Goal: Check status: Check status

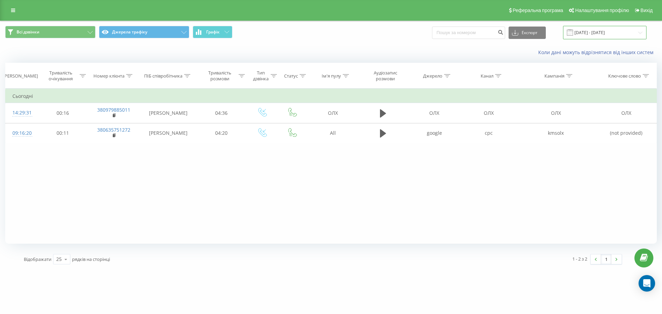
drag, startPoint x: 0, startPoint y: 0, endPoint x: 594, endPoint y: 31, distance: 594.9
click at [594, 31] on input "[DATE] - [DATE]" at bounding box center [604, 32] width 83 height 13
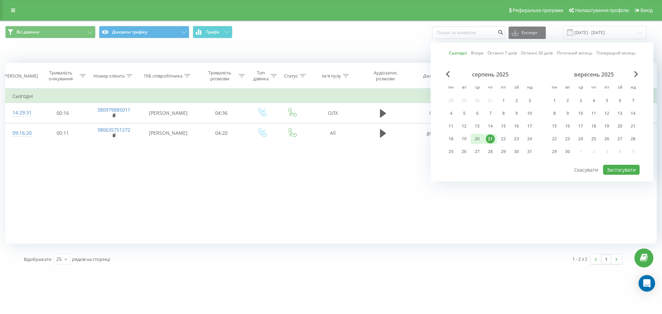
click at [477, 140] on div "20" at bounding box center [477, 138] width 9 height 9
click at [622, 127] on div "20" at bounding box center [620, 126] width 9 height 9
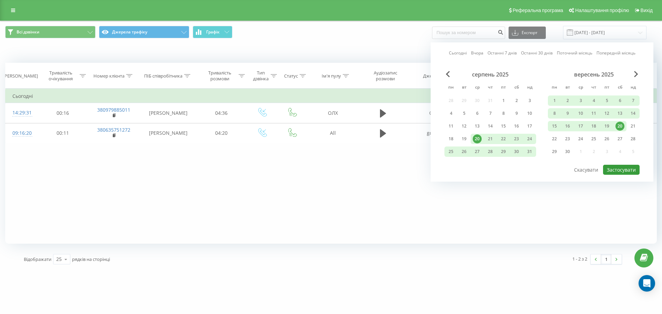
click at [617, 169] on button "Застосувати" at bounding box center [621, 170] width 37 height 10
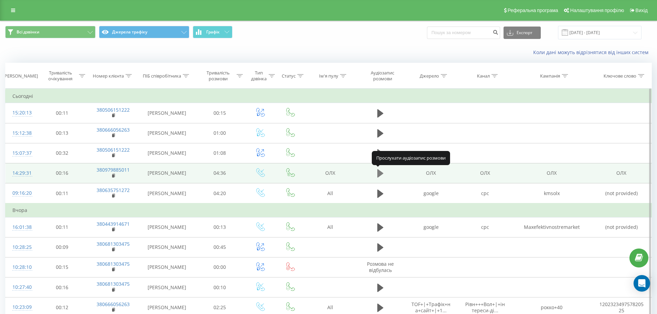
click at [381, 172] on icon at bounding box center [380, 174] width 6 height 10
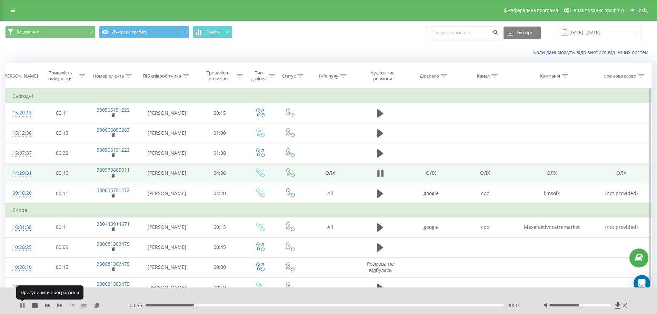
click at [23, 307] on icon at bounding box center [23, 306] width 1 height 6
click at [582, 32] on input "[DATE] - [DATE]" at bounding box center [599, 32] width 83 height 13
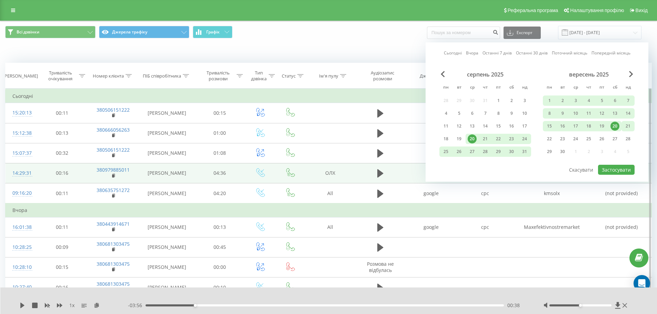
click at [628, 126] on div "21" at bounding box center [627, 126] width 9 height 9
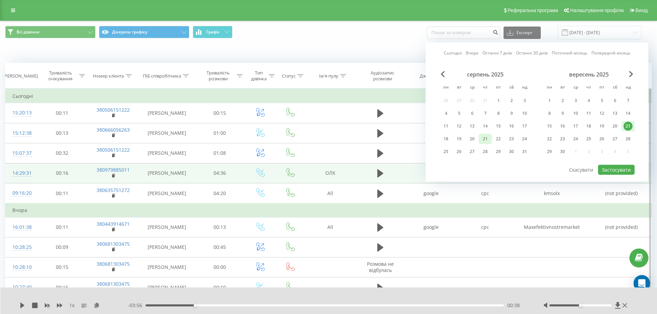
click at [485, 139] on div "21" at bounding box center [485, 138] width 9 height 9
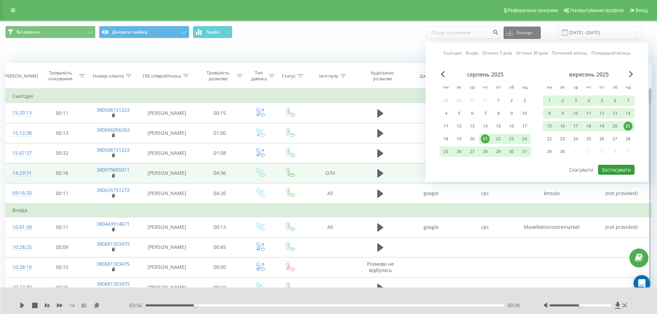
click at [624, 167] on button "Застосувати" at bounding box center [616, 170] width 37 height 10
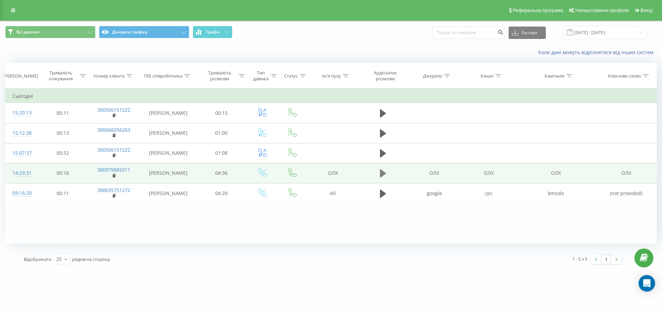
click at [386, 172] on icon at bounding box center [383, 174] width 6 height 10
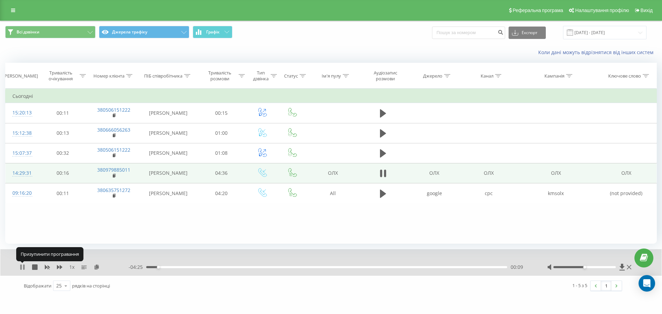
click at [21, 267] on icon at bounding box center [20, 267] width 1 height 6
click at [598, 34] on input "[DATE] - [DATE]" at bounding box center [604, 32] width 83 height 13
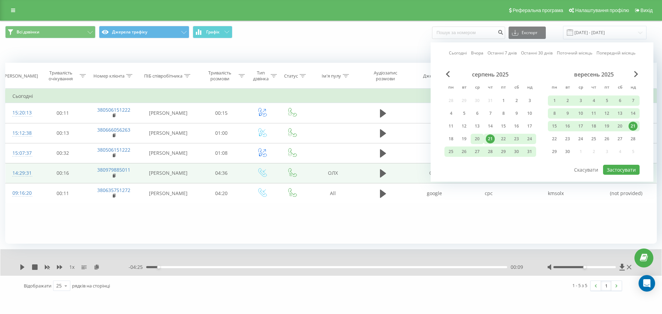
click at [476, 137] on div "20" at bounding box center [477, 138] width 9 height 9
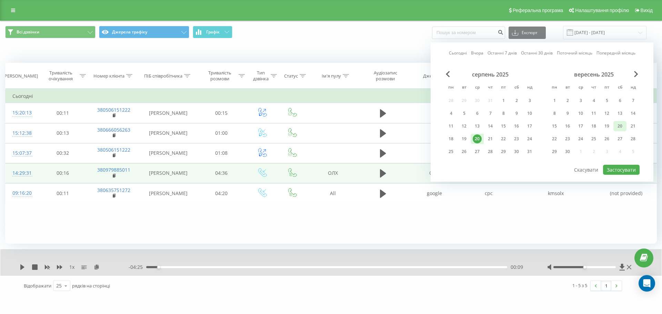
click at [620, 123] on div "20" at bounding box center [620, 126] width 9 height 9
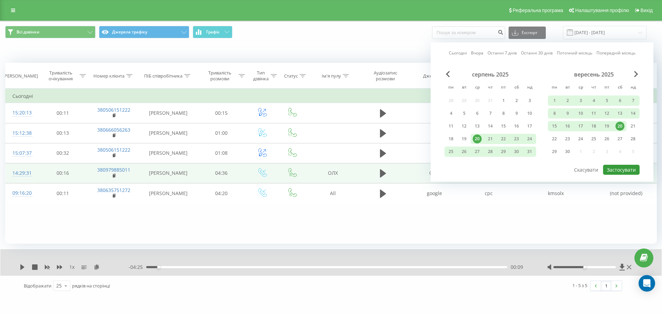
click at [611, 168] on button "Застосувати" at bounding box center [621, 170] width 37 height 10
type input "[DATE] - [DATE]"
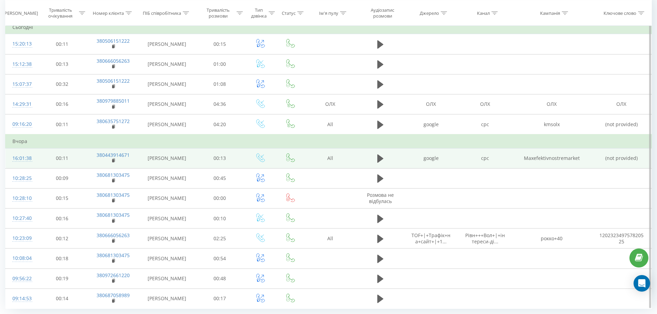
scroll to position [90, 0]
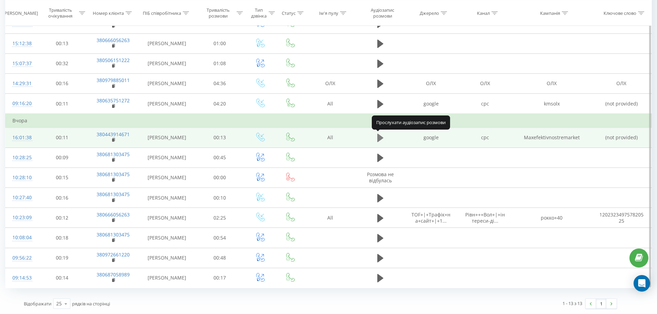
click at [381, 139] on icon at bounding box center [380, 138] width 6 height 8
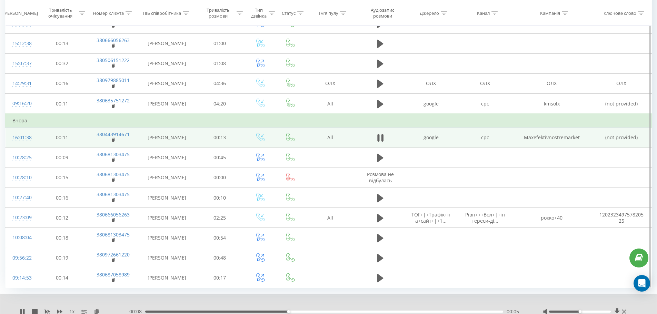
click at [381, 139] on icon at bounding box center [382, 138] width 2 height 8
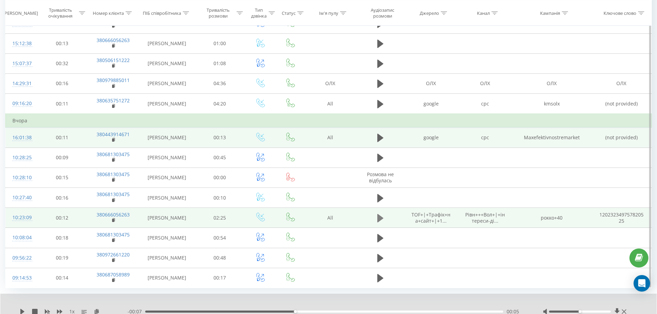
click at [381, 217] on icon at bounding box center [380, 218] width 6 height 8
click at [22, 311] on icon at bounding box center [20, 312] width 1 height 6
click at [20, 310] on icon at bounding box center [23, 312] width 6 height 6
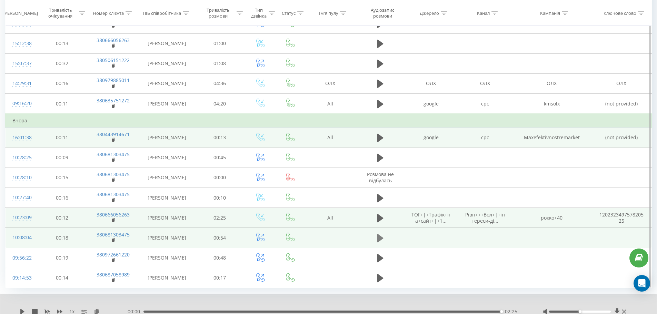
click at [382, 241] on icon at bounding box center [380, 238] width 6 height 10
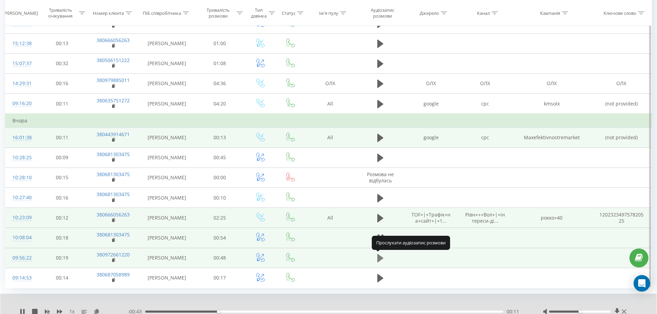
click at [381, 258] on icon at bounding box center [380, 258] width 6 height 8
click at [382, 260] on icon at bounding box center [382, 258] width 2 height 8
